Goal: Information Seeking & Learning: Learn about a topic

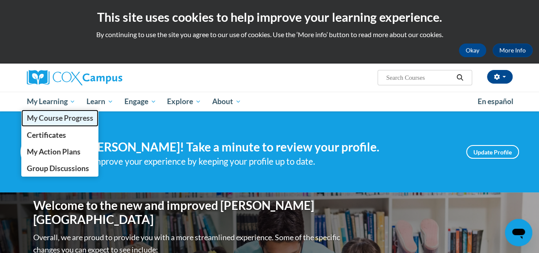
click at [55, 119] on span "My Course Progress" at bounding box center [59, 117] width 67 height 9
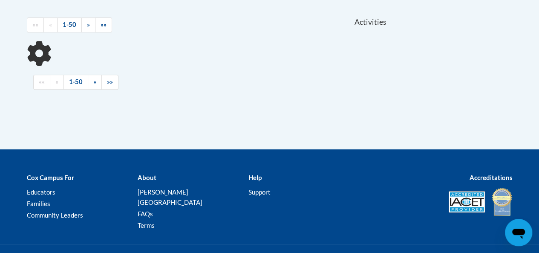
scroll to position [213, 0]
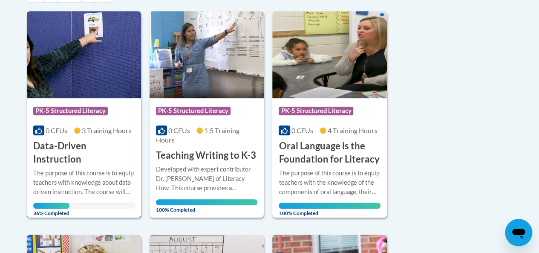
click at [81, 83] on img at bounding box center [84, 54] width 114 height 87
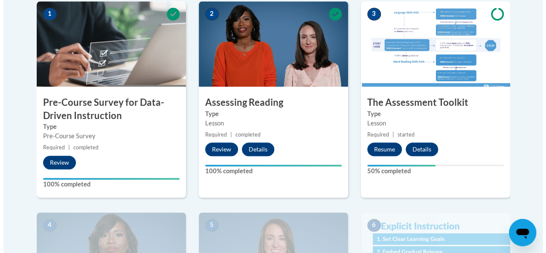
scroll to position [298, 0]
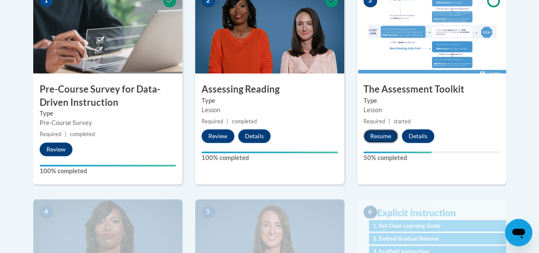
click at [384, 138] on button "Resume" at bounding box center [381, 136] width 35 height 14
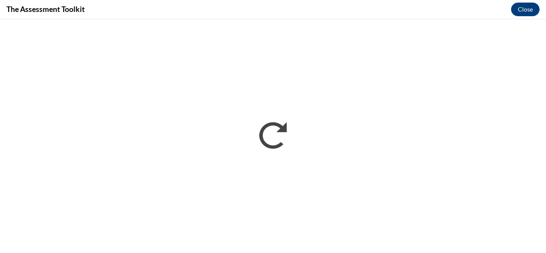
scroll to position [0, 0]
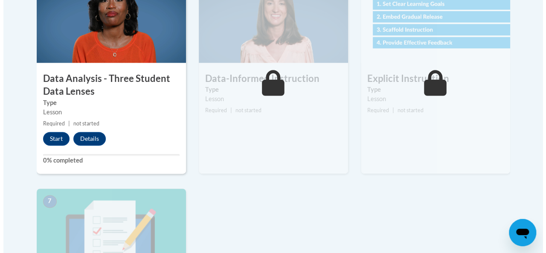
scroll to position [512, 0]
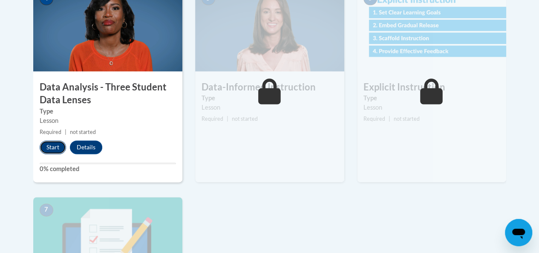
click at [52, 142] on button "Start" at bounding box center [53, 147] width 26 height 14
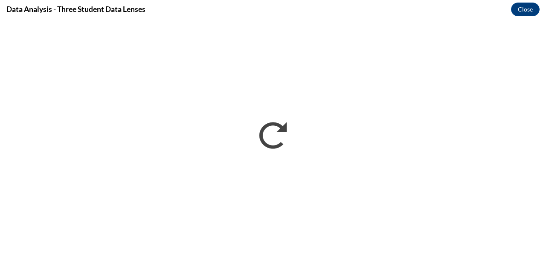
scroll to position [0, 0]
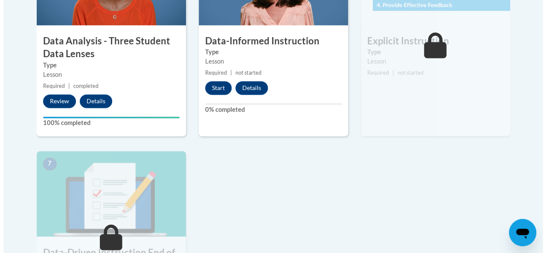
scroll to position [584, 0]
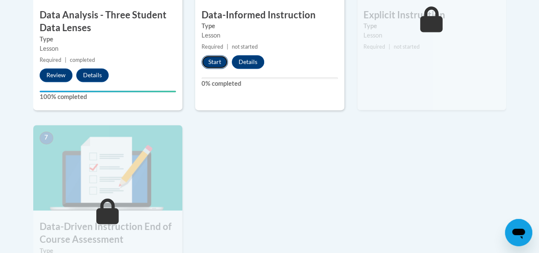
click at [212, 60] on button "Start" at bounding box center [215, 62] width 26 height 14
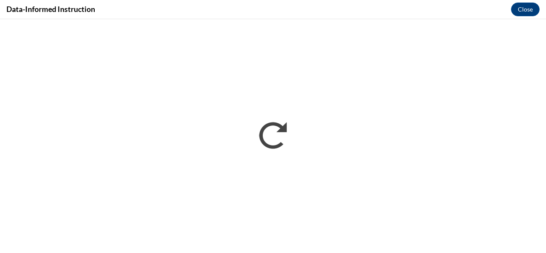
scroll to position [0, 0]
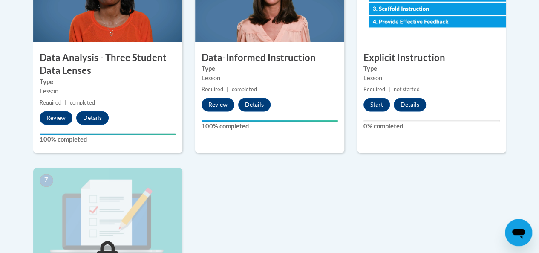
click at [372, 95] on div "6 Explicit Instruction Type Lesson Required | not started Start Details Feedbac…" at bounding box center [431, 55] width 149 height 196
click at [370, 104] on button "Start" at bounding box center [377, 105] width 26 height 14
